Goal: Task Accomplishment & Management: Complete application form

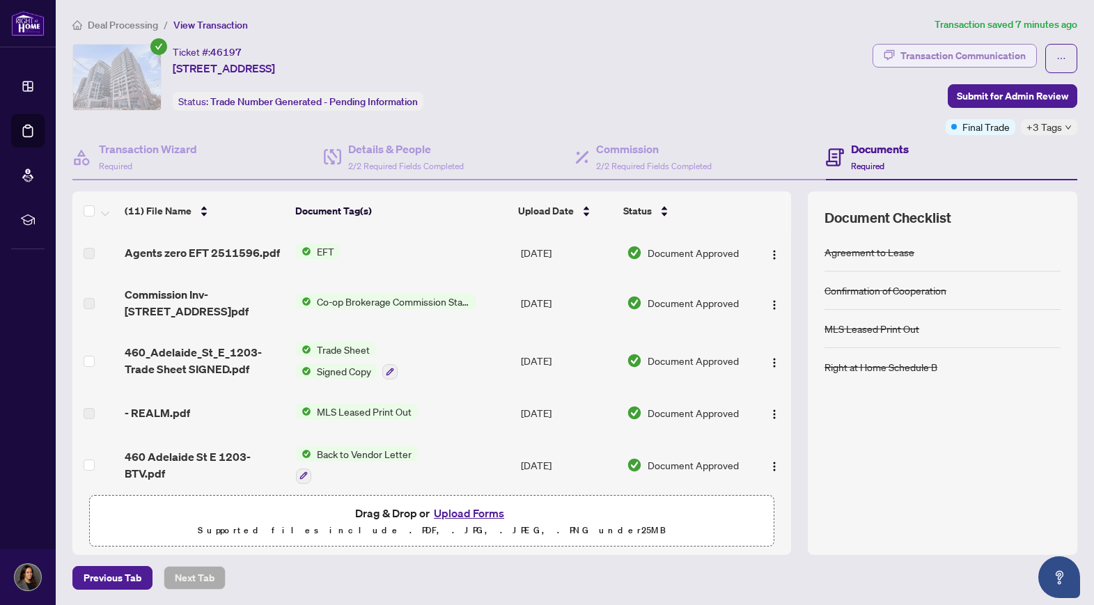
click at [935, 59] on div "Transaction Communication" at bounding box center [962, 56] width 125 height 22
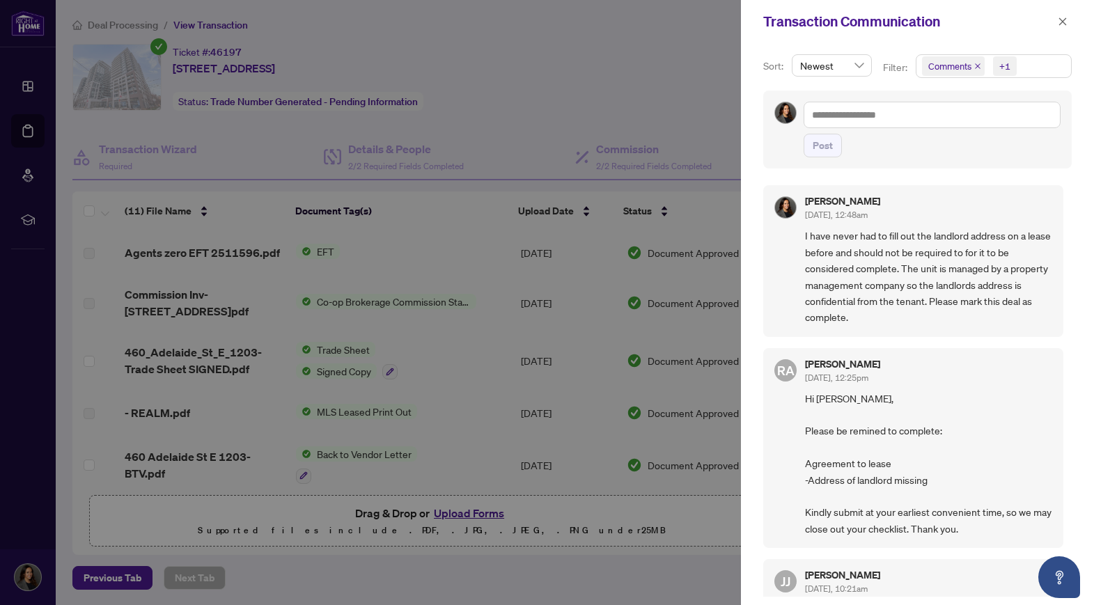
click at [485, 47] on div at bounding box center [547, 302] width 1094 height 605
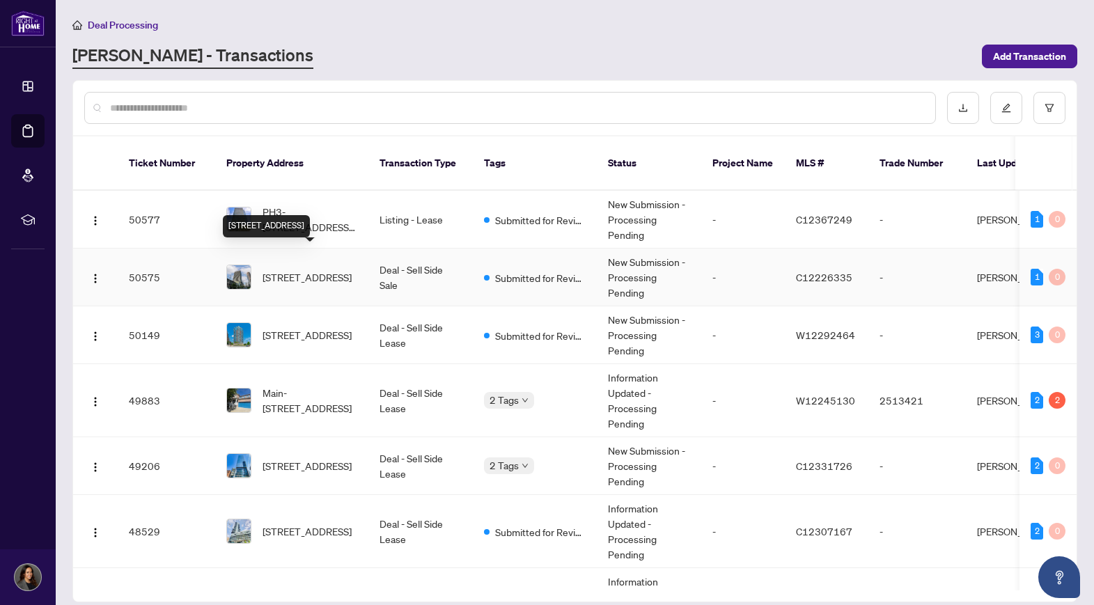
click at [309, 269] on span "310-170 Fort York Blvd, Toronto, Ontario M5V 0E6, Canada" at bounding box center [306, 276] width 89 height 15
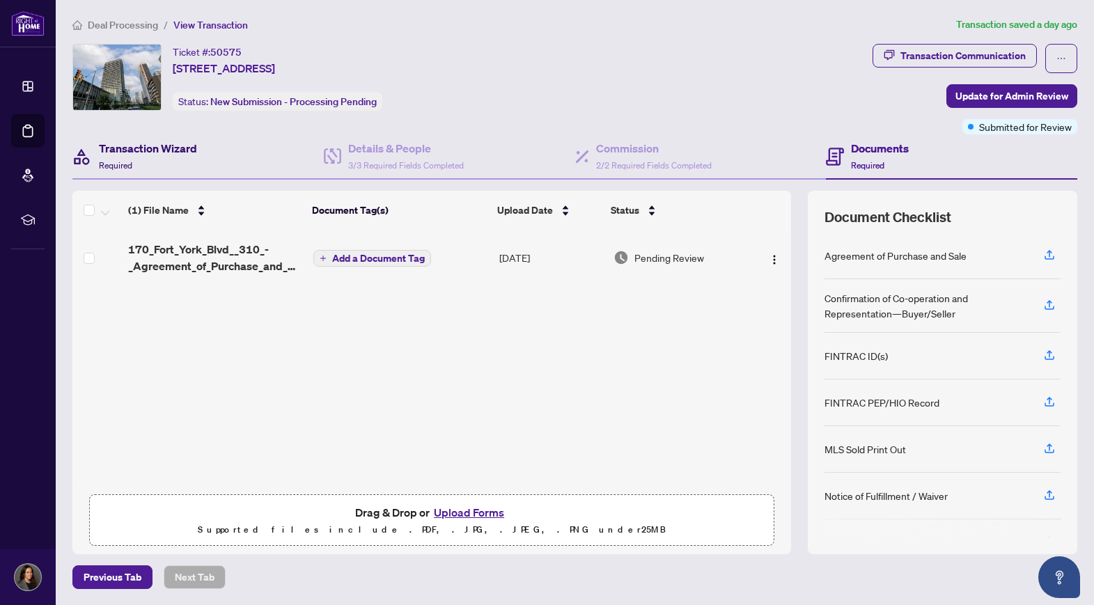
click at [152, 164] on div "Transaction Wizard Required" at bounding box center [148, 156] width 98 height 33
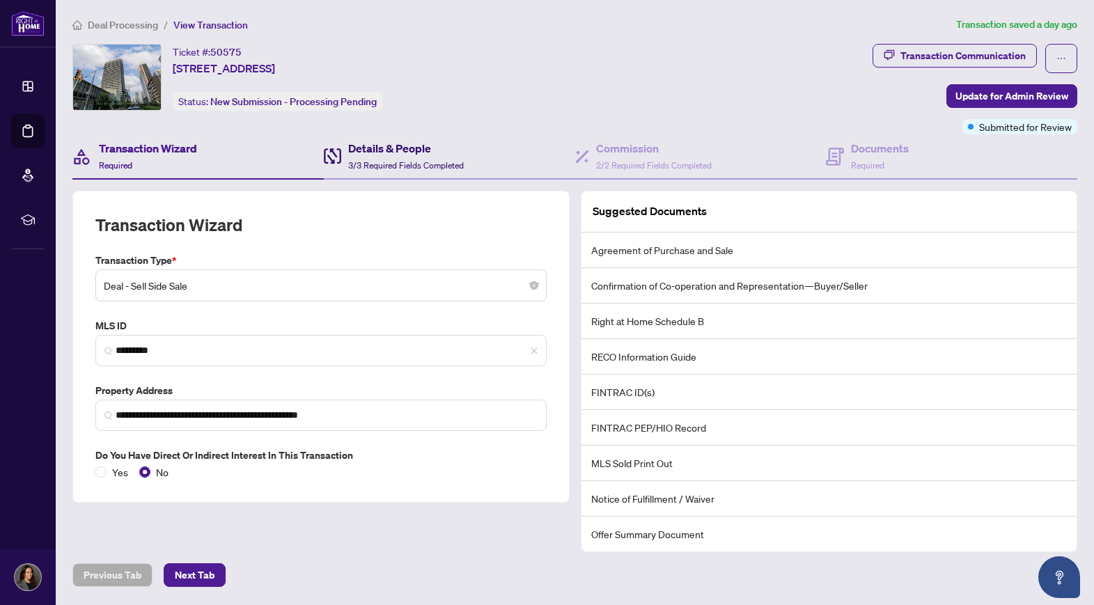
click at [391, 160] on span "3/3 Required Fields Completed" at bounding box center [406, 165] width 116 height 10
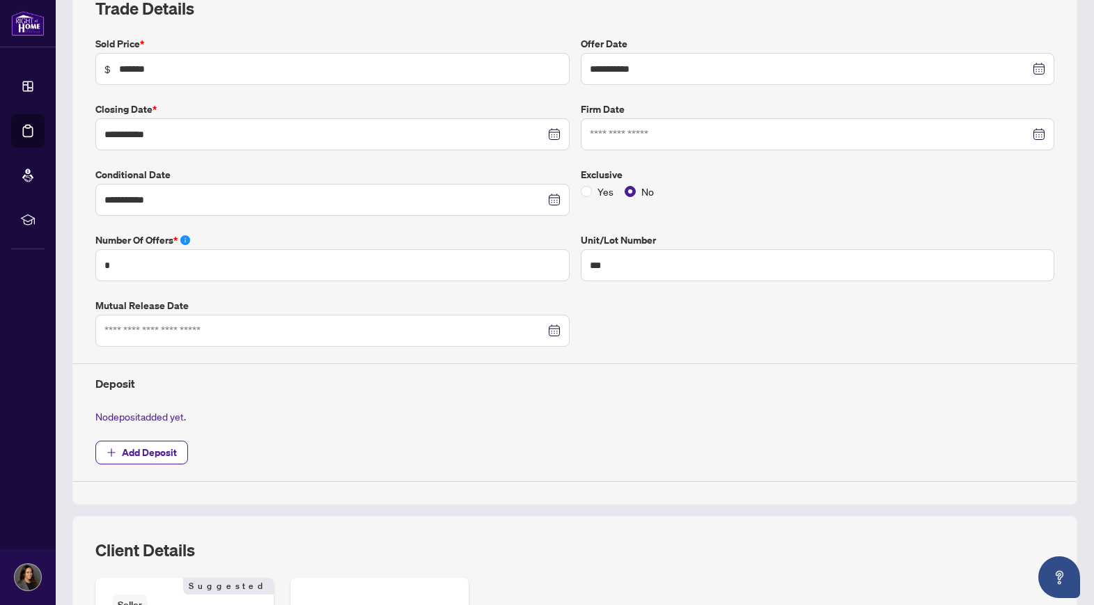
scroll to position [285, 0]
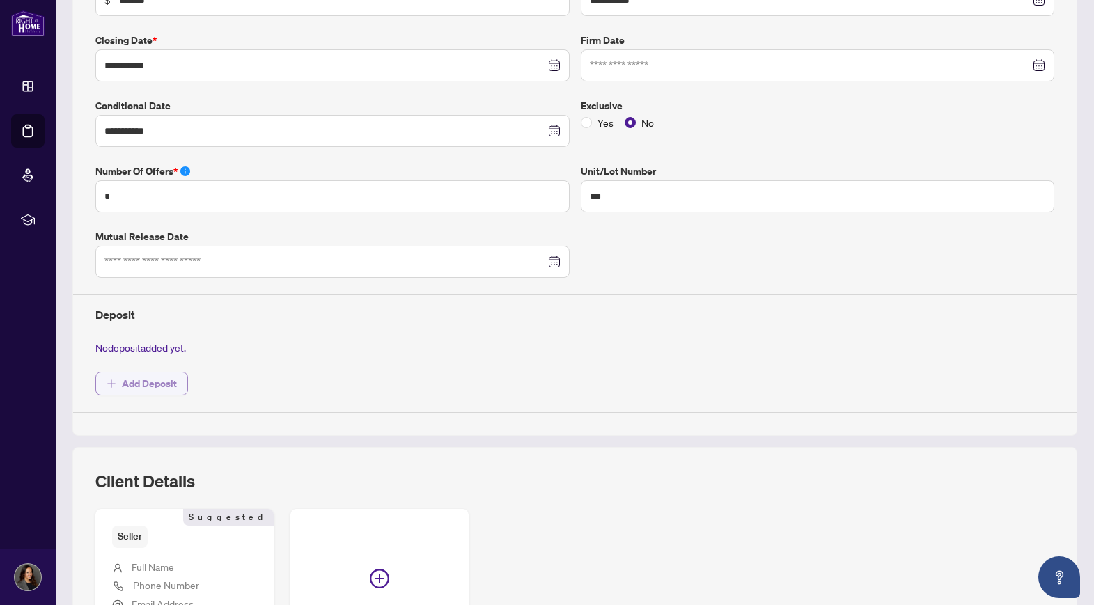
click at [131, 379] on span "Add Deposit" at bounding box center [149, 383] width 55 height 22
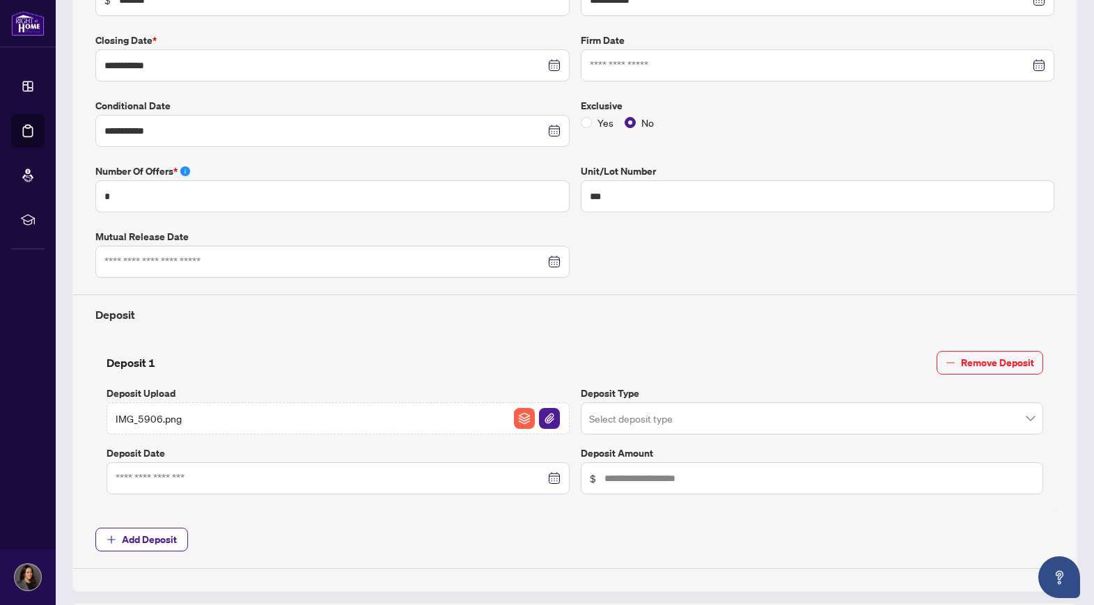
click at [626, 412] on input "search" at bounding box center [806, 420] width 434 height 31
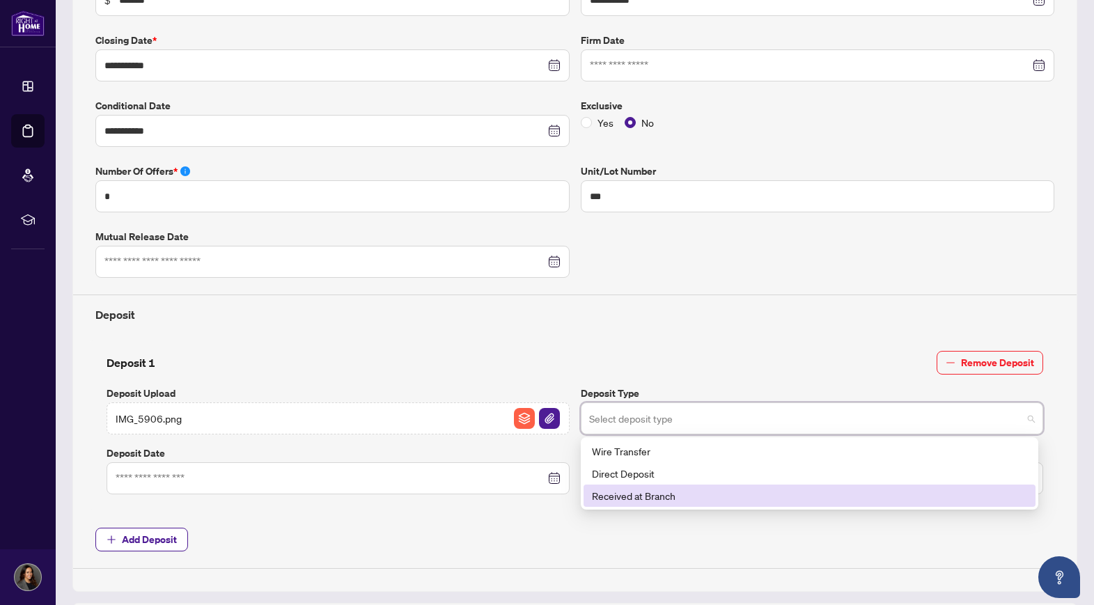
click at [615, 494] on div "Received at Branch" at bounding box center [809, 495] width 435 height 15
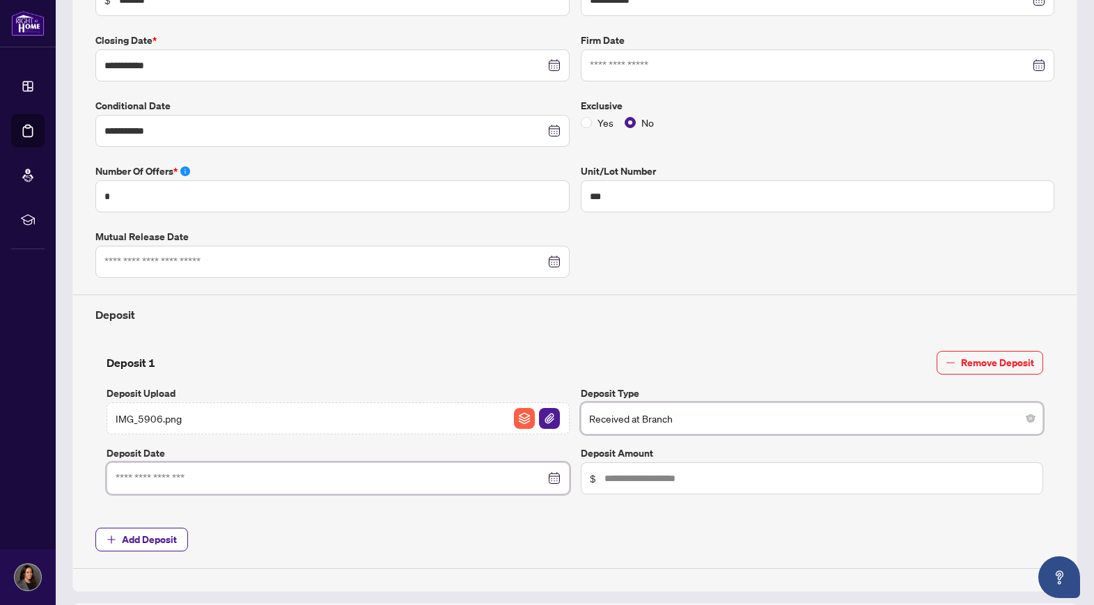
click at [216, 476] on input at bounding box center [331, 478] width 430 height 15
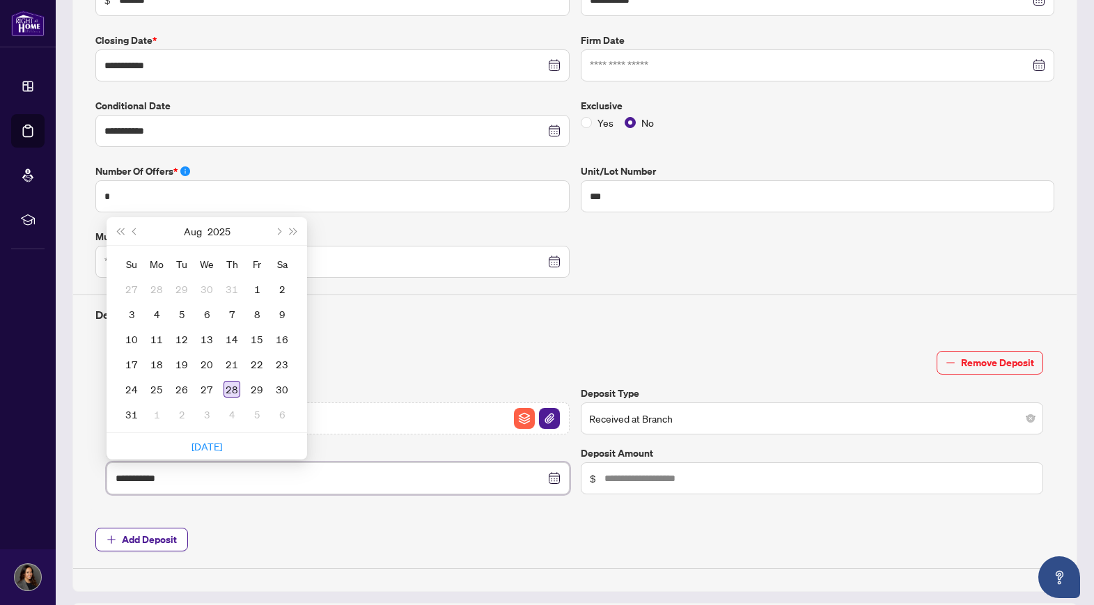
type input "**********"
drag, startPoint x: 233, startPoint y: 388, endPoint x: 247, endPoint y: 391, distance: 14.4
click at [233, 388] on div "28" at bounding box center [231, 389] width 17 height 17
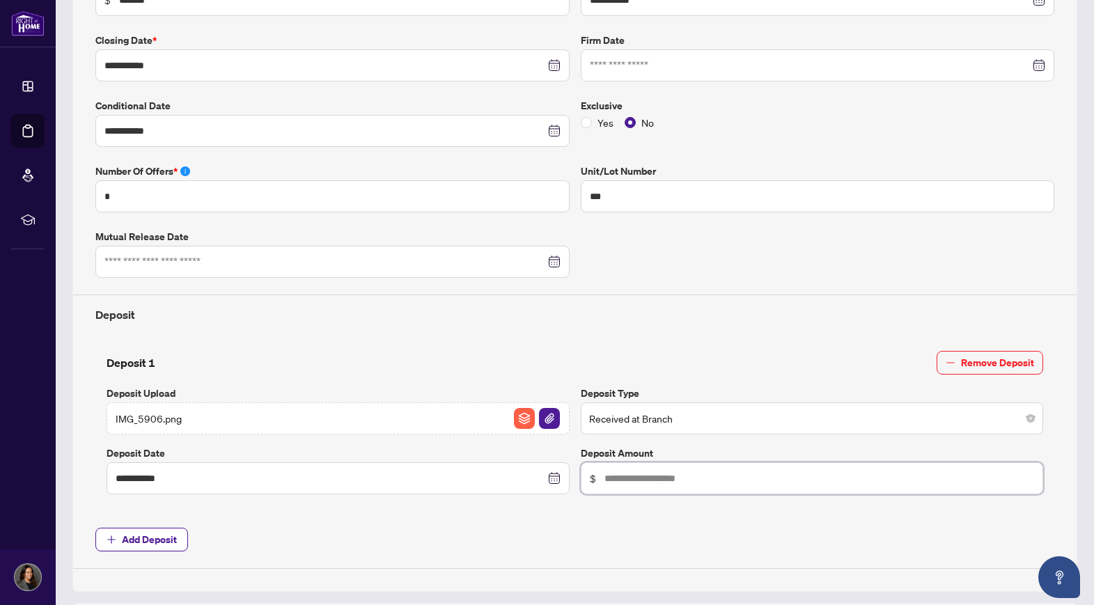
click at [662, 482] on input "text" at bounding box center [819, 478] width 430 height 15
type input "******"
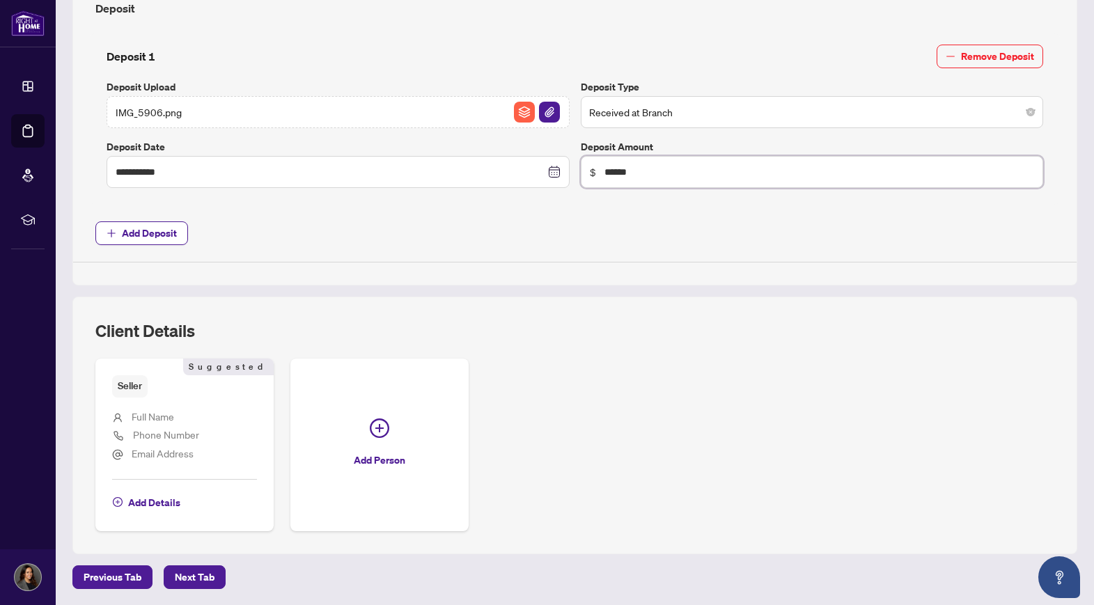
scroll to position [0, 0]
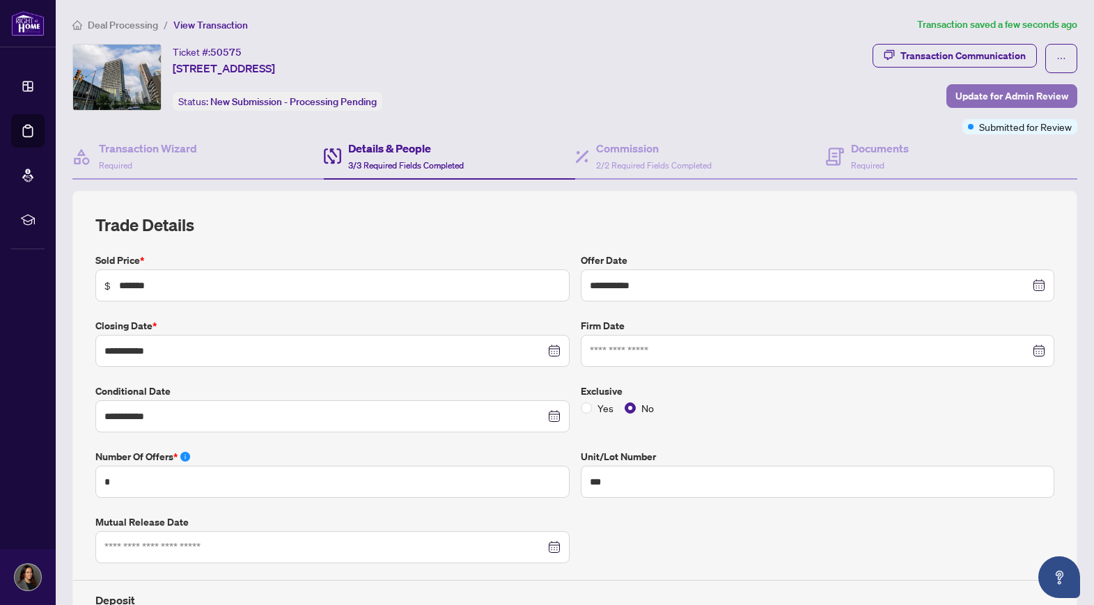
click at [968, 95] on span "Update for Admin Review" at bounding box center [1011, 96] width 113 height 22
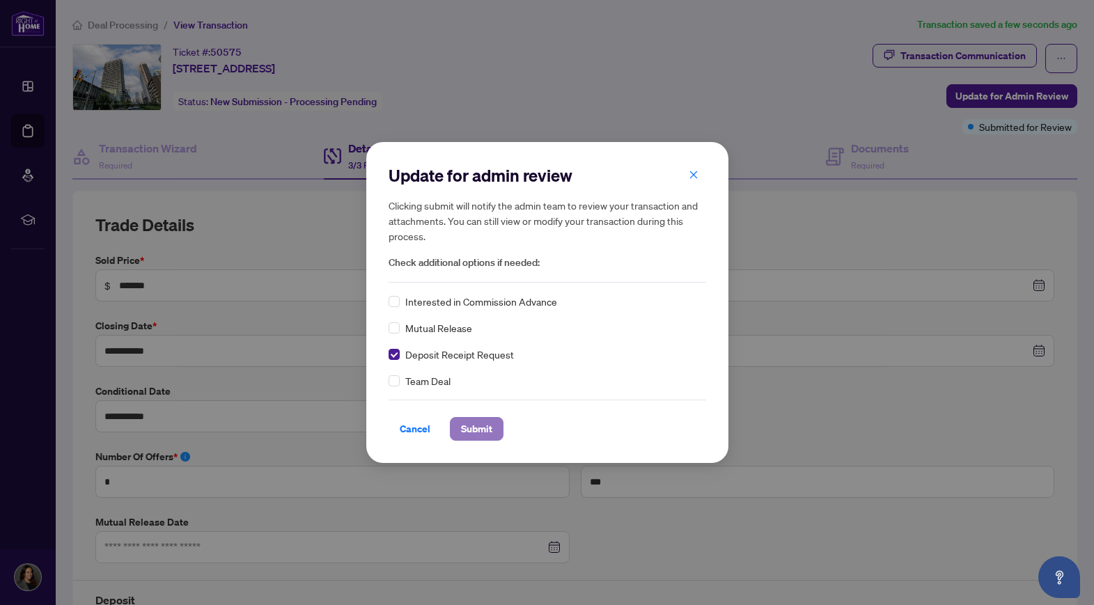
click at [473, 426] on span "Submit" at bounding box center [476, 429] width 31 height 22
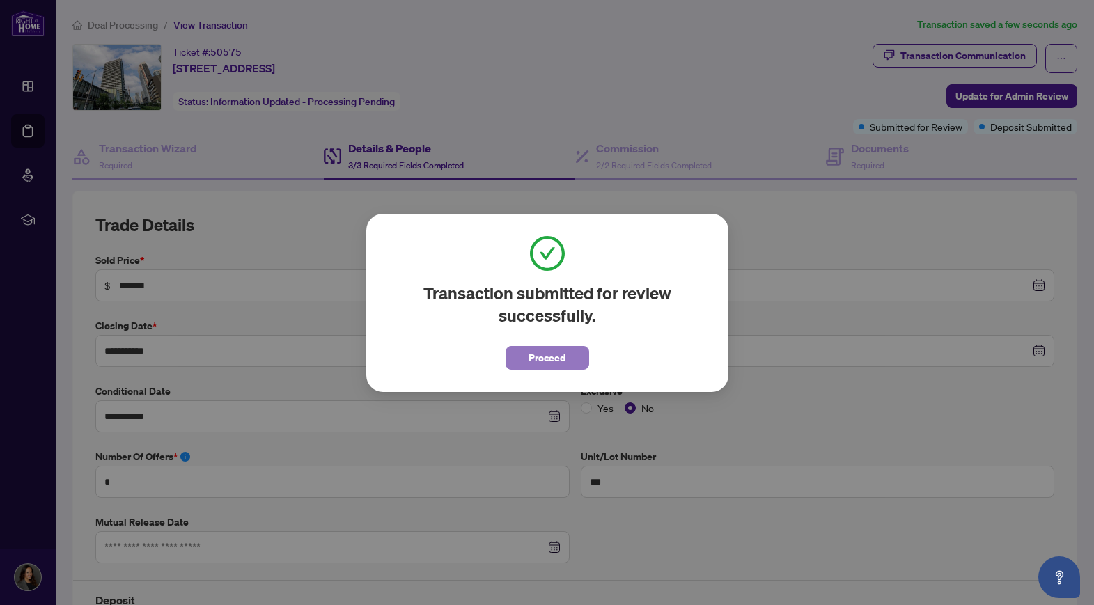
click at [564, 363] on span "Proceed" at bounding box center [546, 358] width 37 height 22
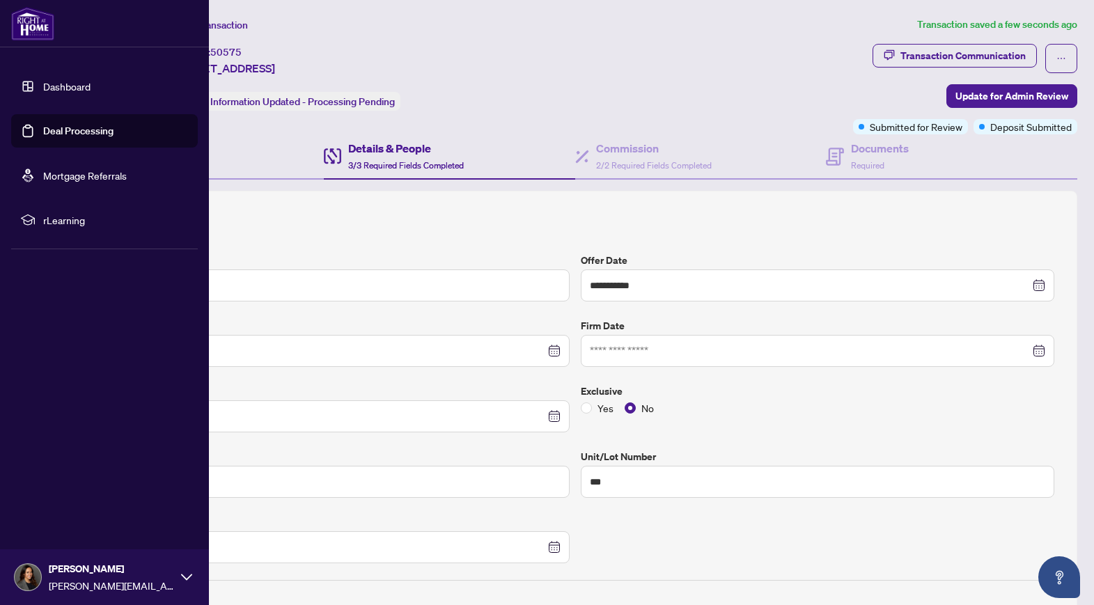
click at [88, 130] on link "Deal Processing" at bounding box center [78, 131] width 70 height 13
